Goal: Task Accomplishment & Management: Manage account settings

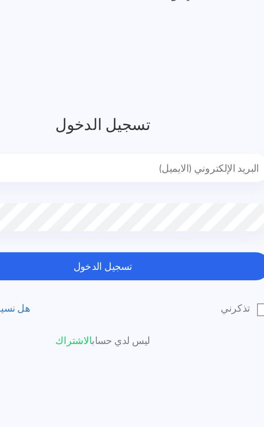
click at [135, 234] on button "تسجيل الدخول" at bounding box center [132, 244] width 249 height 21
click at [149, 161] on input "email" at bounding box center [132, 171] width 249 height 21
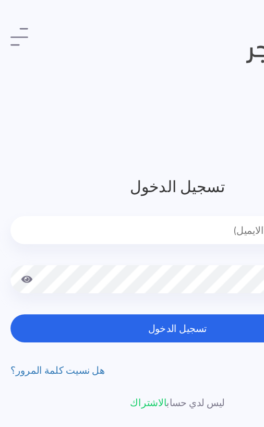
type input "[EMAIL_ADDRESS][DOMAIN_NAME]"
click at [132, 244] on button "تسجيل الدخول" at bounding box center [132, 244] width 249 height 21
